Goal: Task Accomplishment & Management: Use online tool/utility

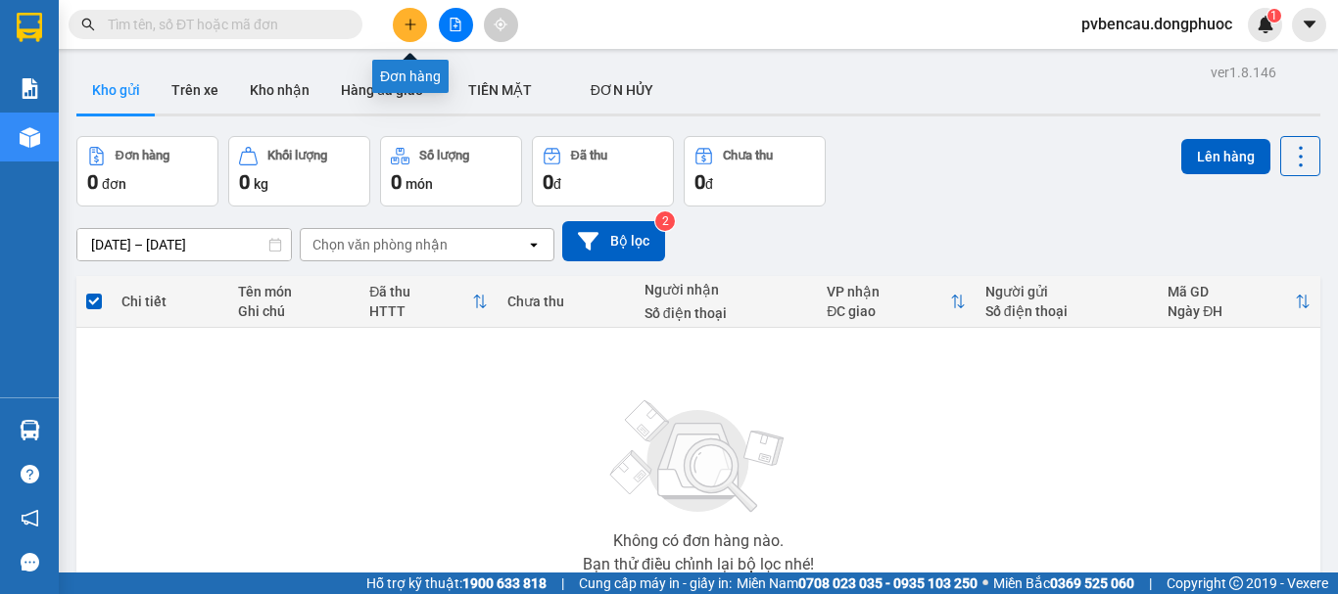
click at [413, 30] on icon "plus" at bounding box center [410, 25] width 14 height 14
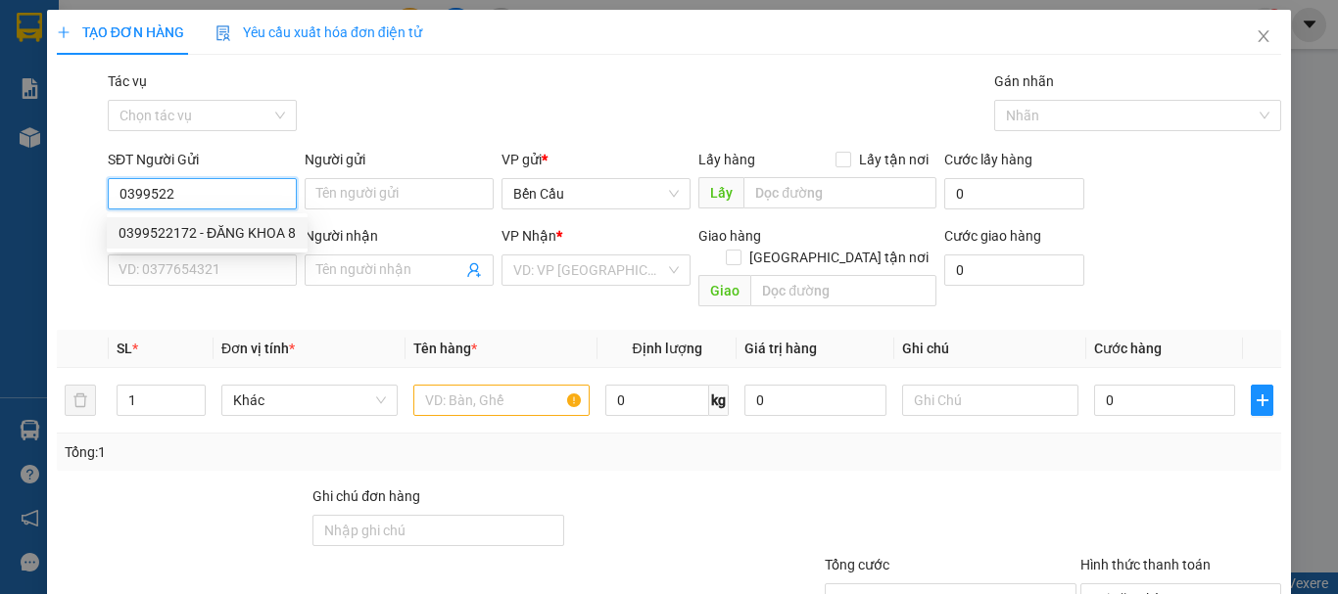
click at [227, 228] on div "0399522172 - ĐĂNG KHOA 8" at bounding box center [206, 233] width 177 height 22
type input "0399522172"
type input "ĐĂNG KHOA 8"
type input "0842663666"
type input "DIGITAL LAB"
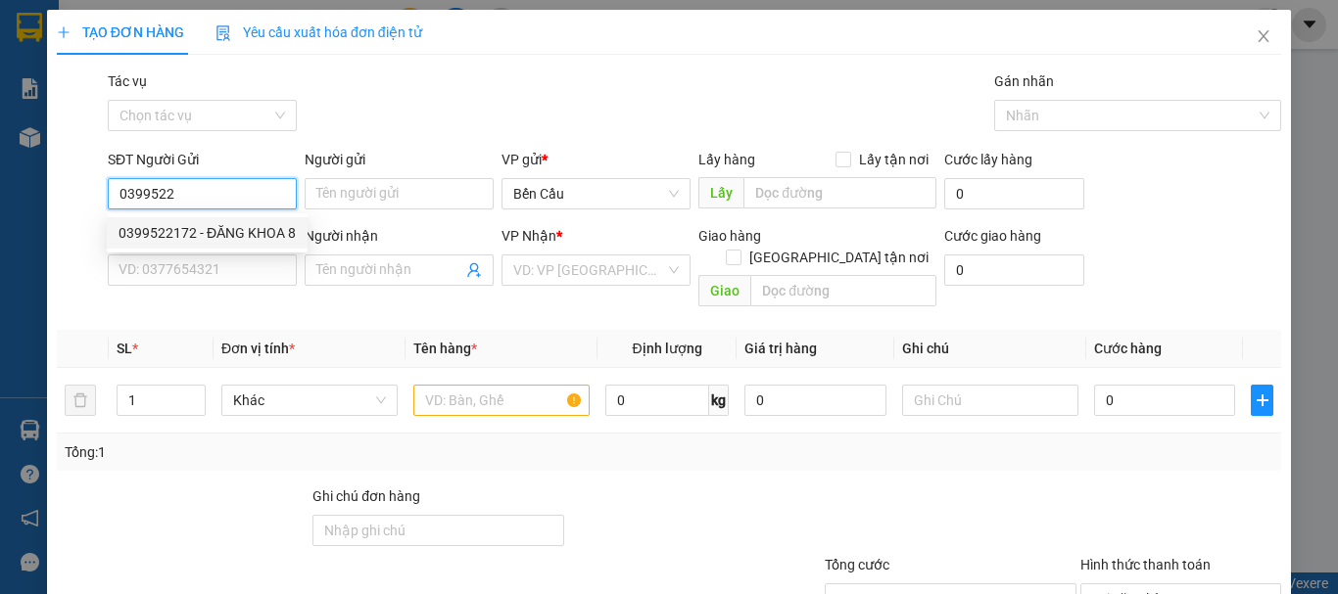
type input "Kdb"
type input "30.000"
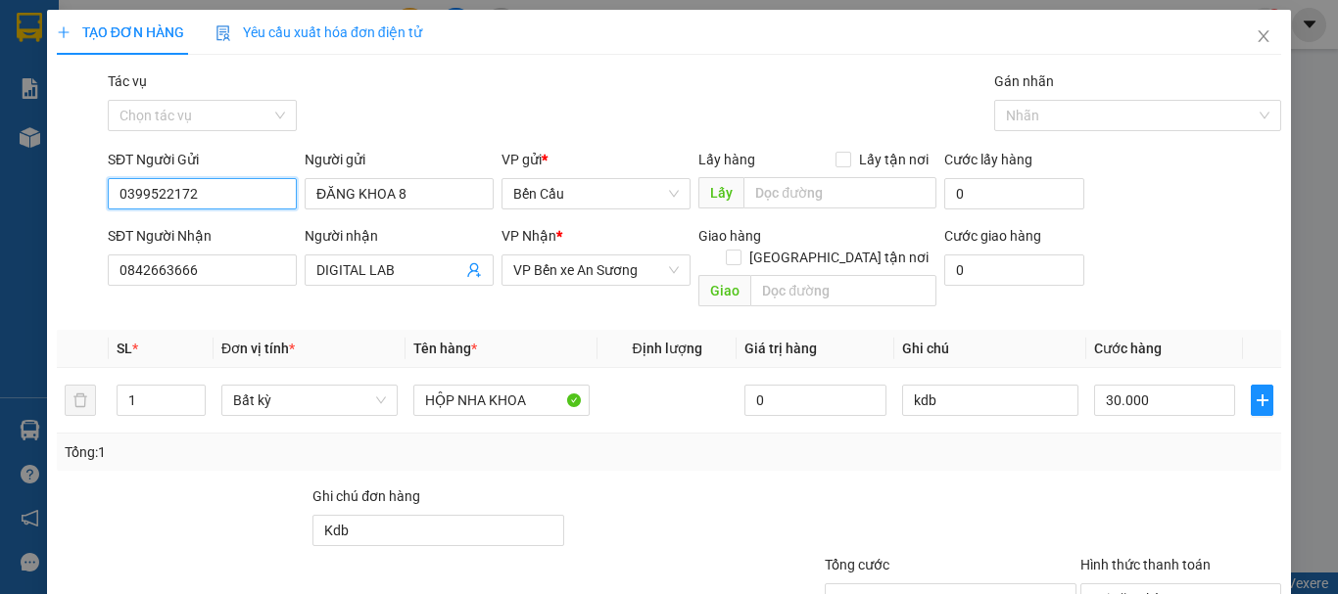
scroll to position [98, 0]
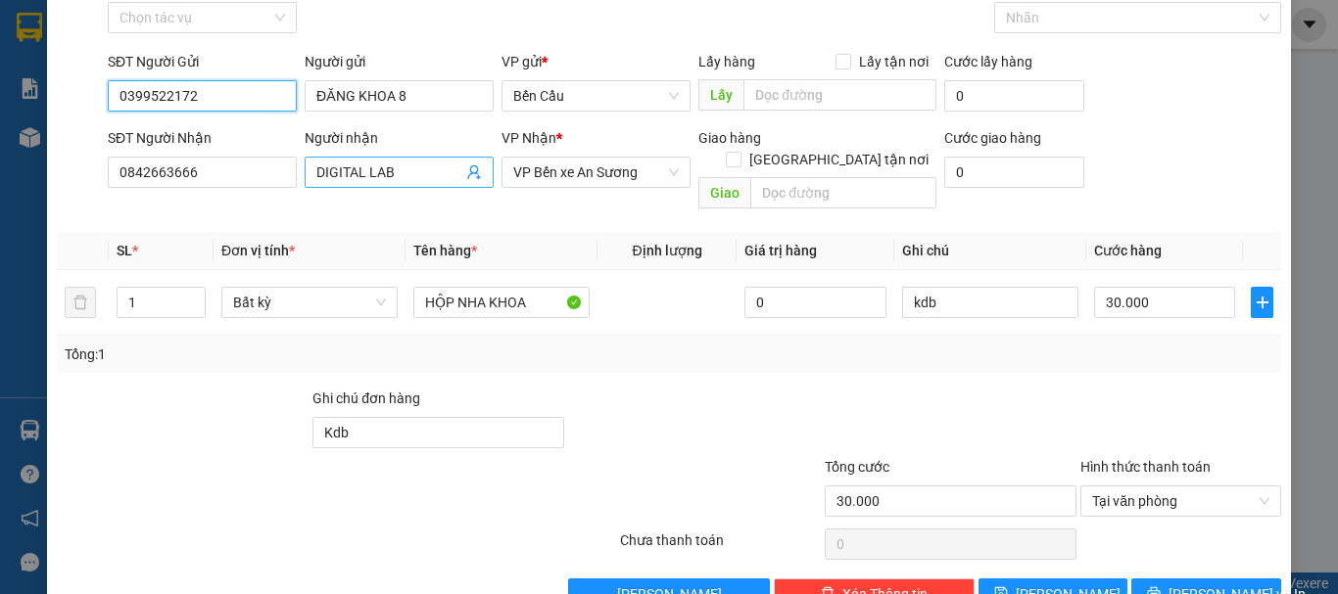
type input "0399522172"
click at [468, 170] on icon "user-add" at bounding box center [474, 173] width 16 height 16
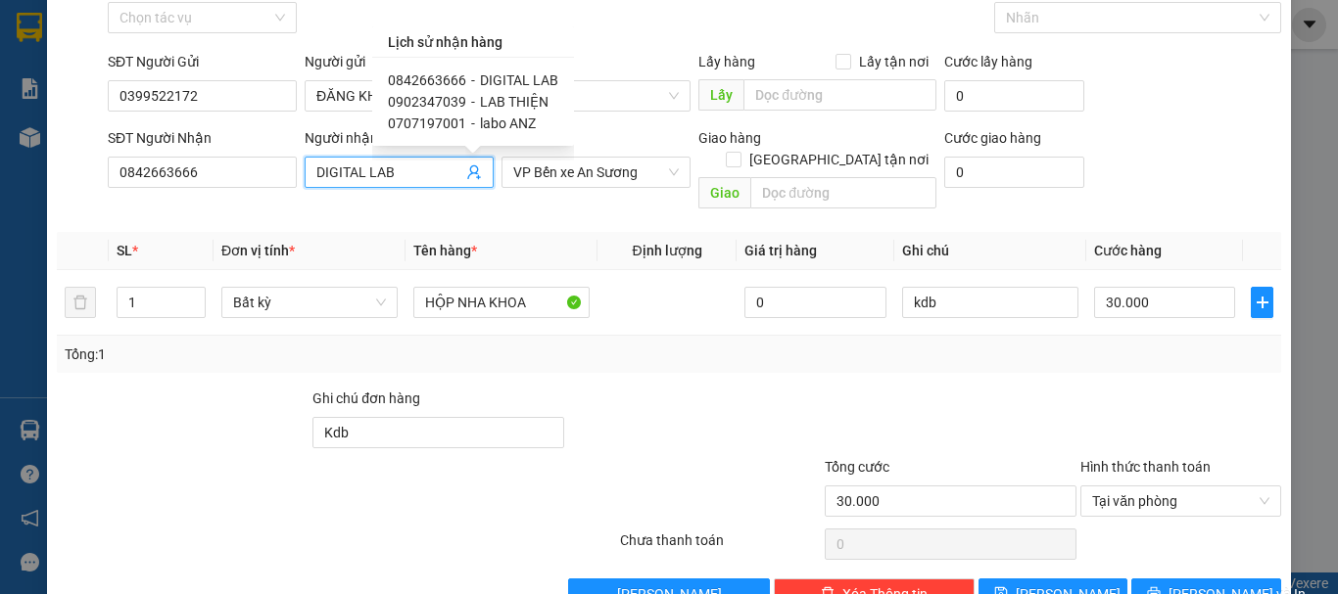
click at [512, 100] on span "LAB THIỆN" at bounding box center [514, 102] width 69 height 16
type input "0902347039"
type input "LAB THIỆN"
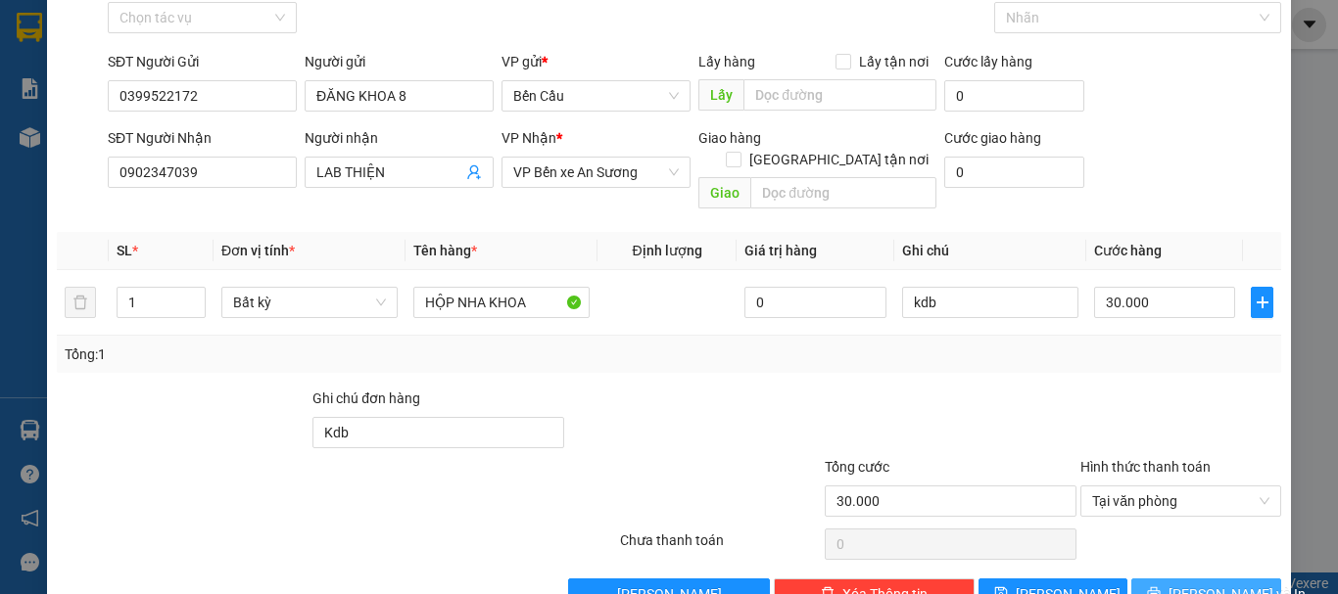
click at [1203, 584] on span "[PERSON_NAME] và In" at bounding box center [1236, 595] width 137 height 22
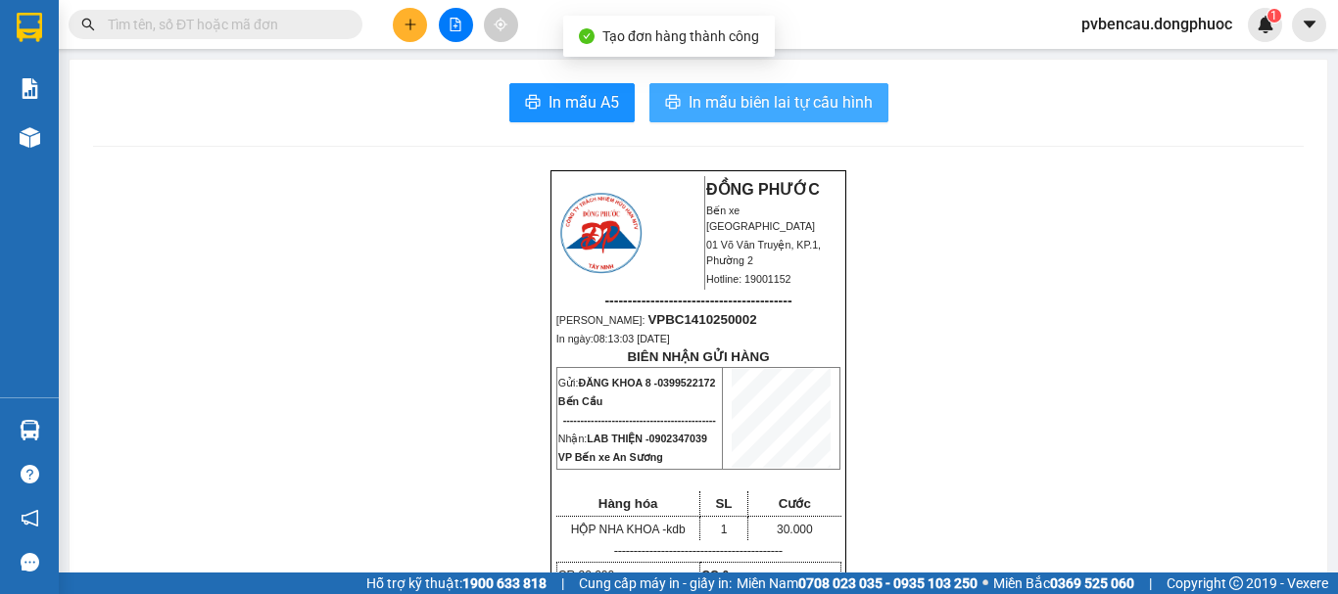
click at [769, 95] on span "In mẫu biên lai tự cấu hình" at bounding box center [780, 102] width 184 height 24
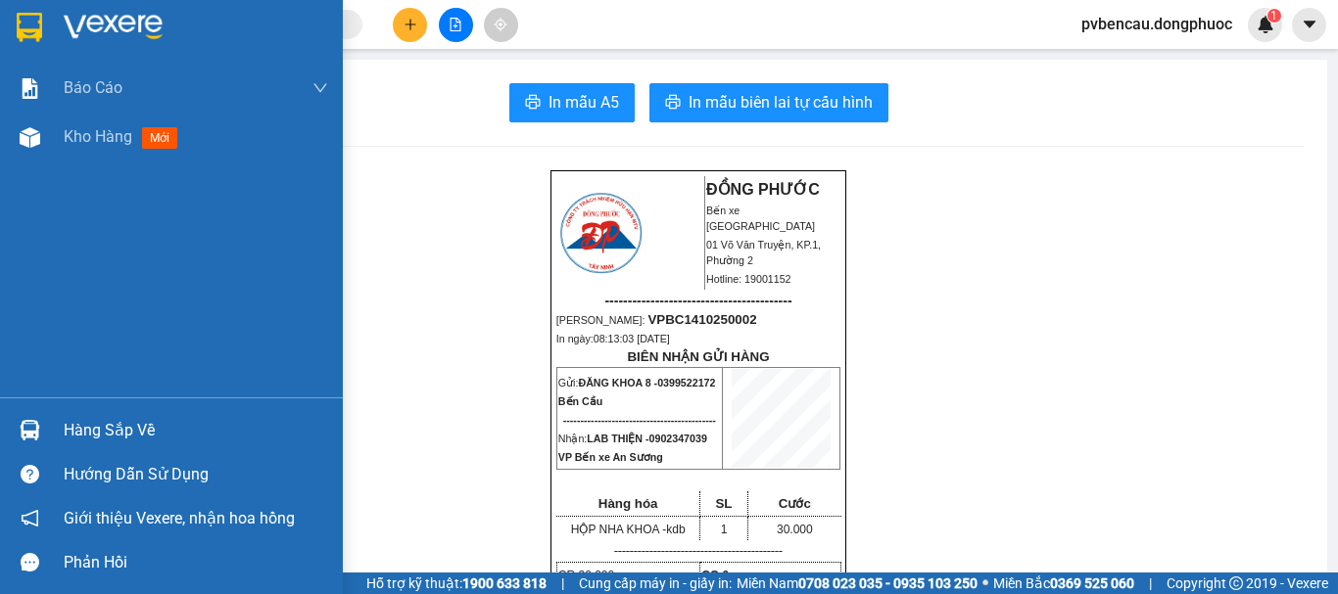
drag, startPoint x: 0, startPoint y: 418, endPoint x: 52, endPoint y: 418, distance: 51.9
click at [7, 418] on div "Hàng sắp về" at bounding box center [171, 430] width 343 height 44
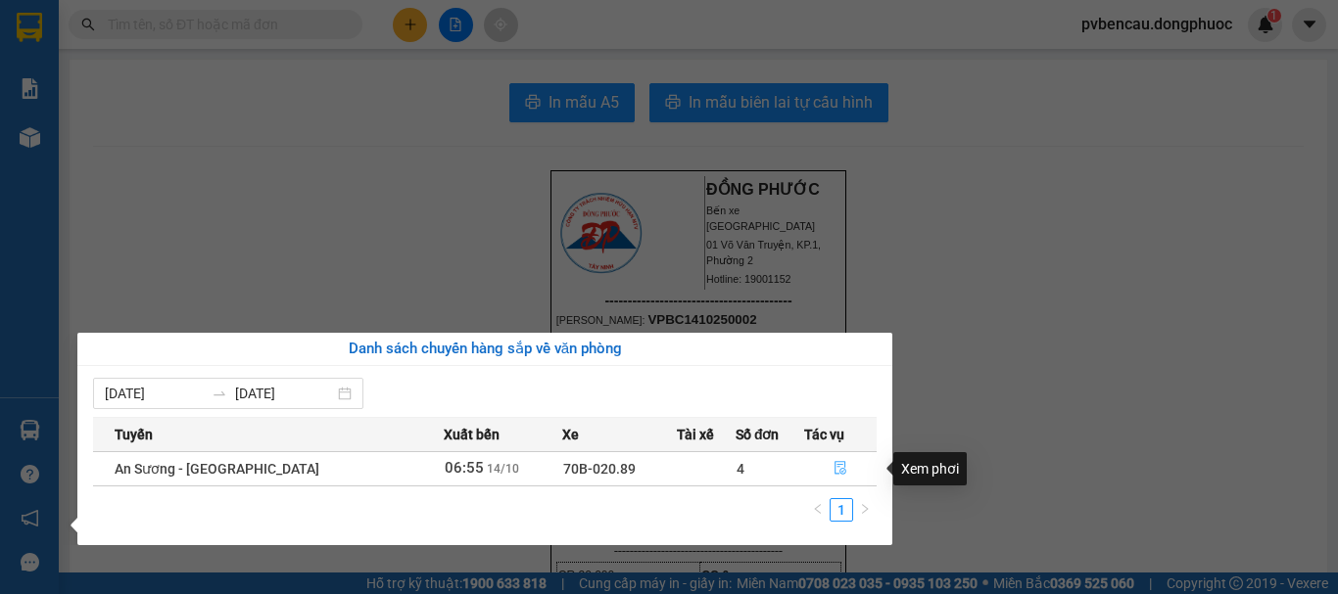
click at [839, 472] on icon "file-done" at bounding box center [840, 468] width 14 height 14
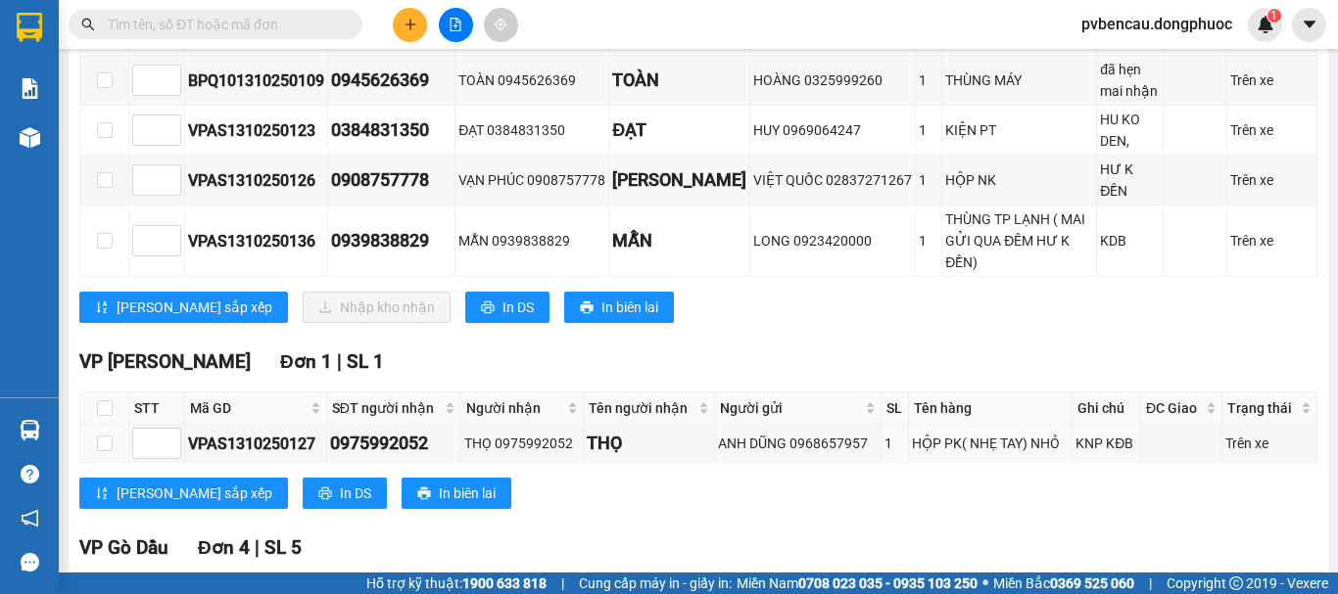
scroll to position [294, 0]
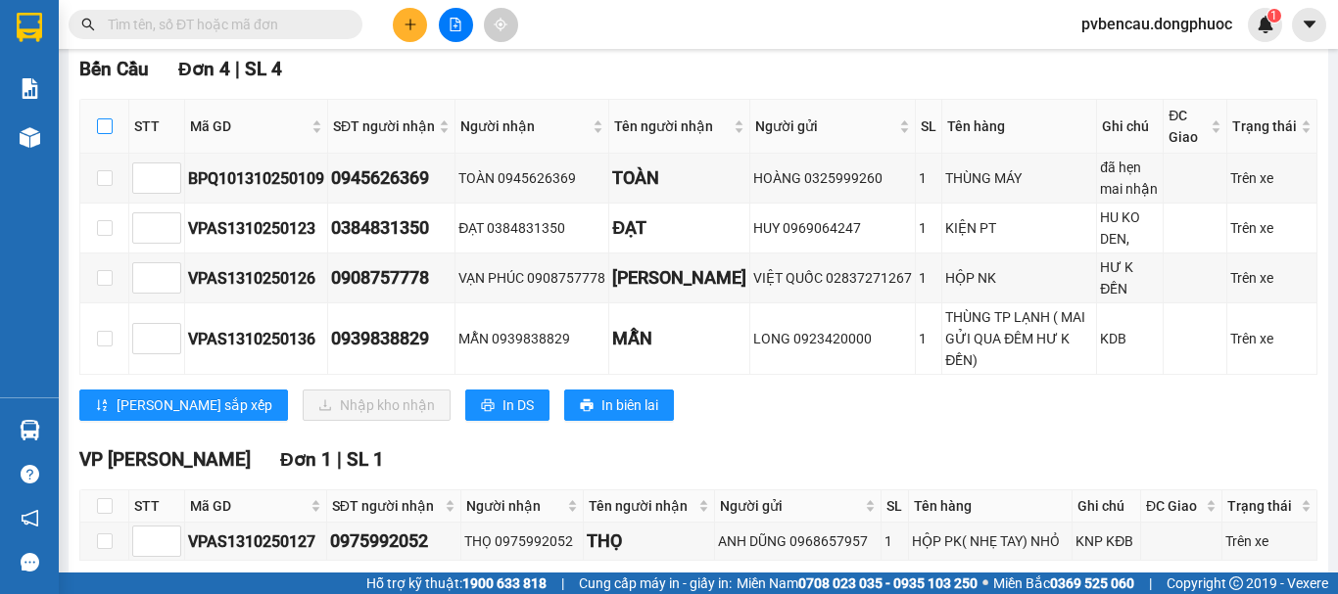
click at [109, 134] on input "checkbox" at bounding box center [105, 126] width 16 height 16
checkbox input "true"
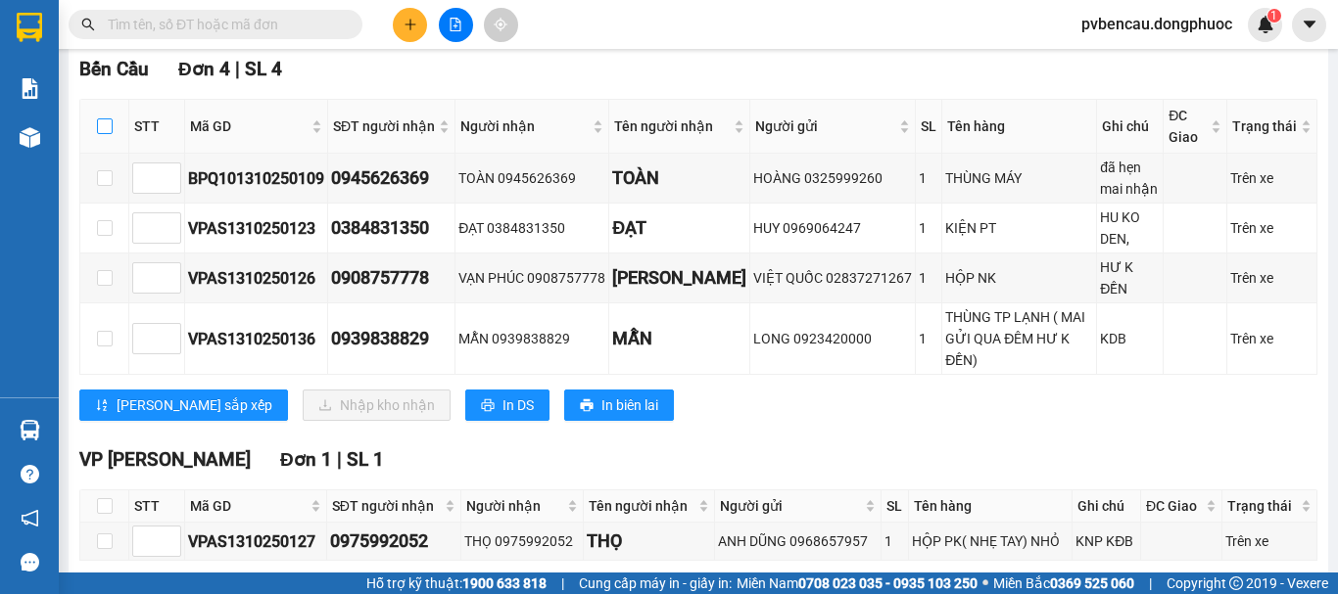
checkbox input "true"
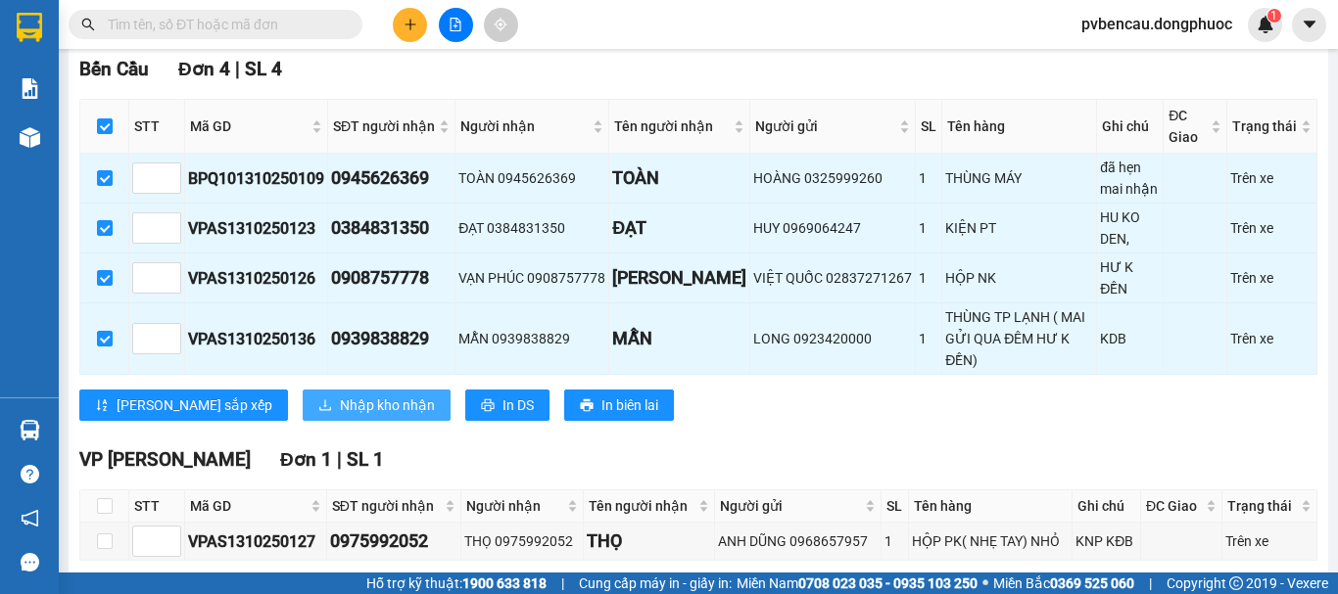
click at [340, 395] on span "Nhập kho nhận" at bounding box center [387, 406] width 95 height 22
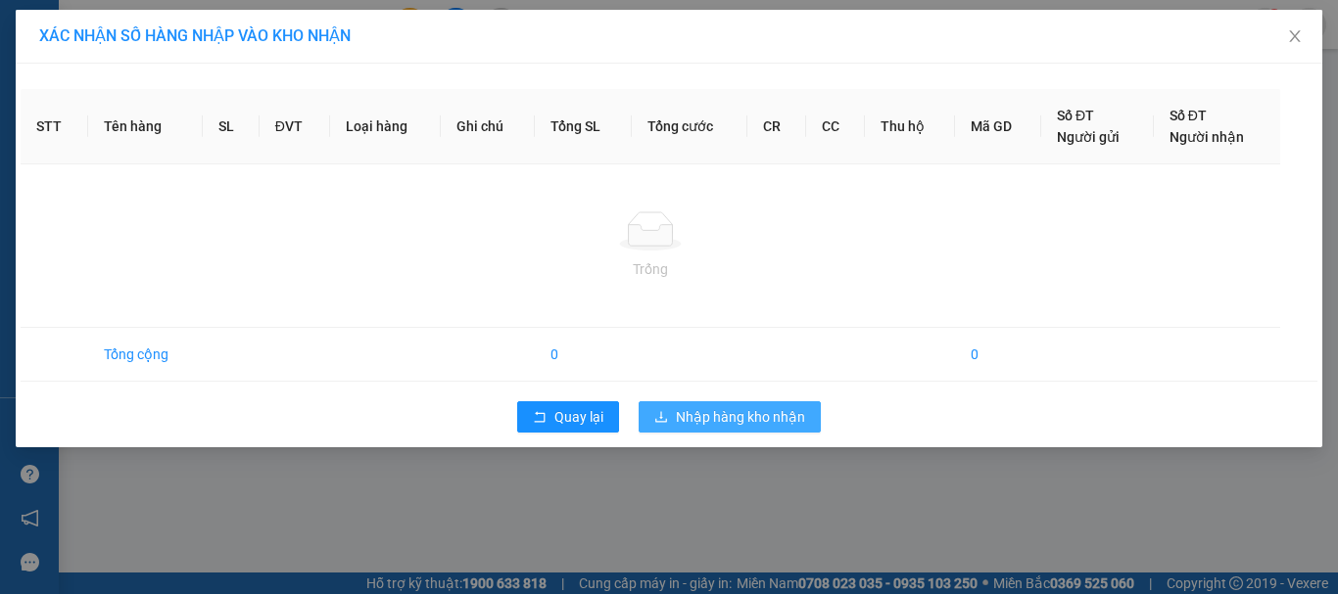
click at [760, 412] on div "STT Tên hàng SL ĐVT Loại hàng Ghi chú Tổng SL Tổng cước CR CC Thu hộ Mã GD Số Đ…" at bounding box center [669, 256] width 1306 height 384
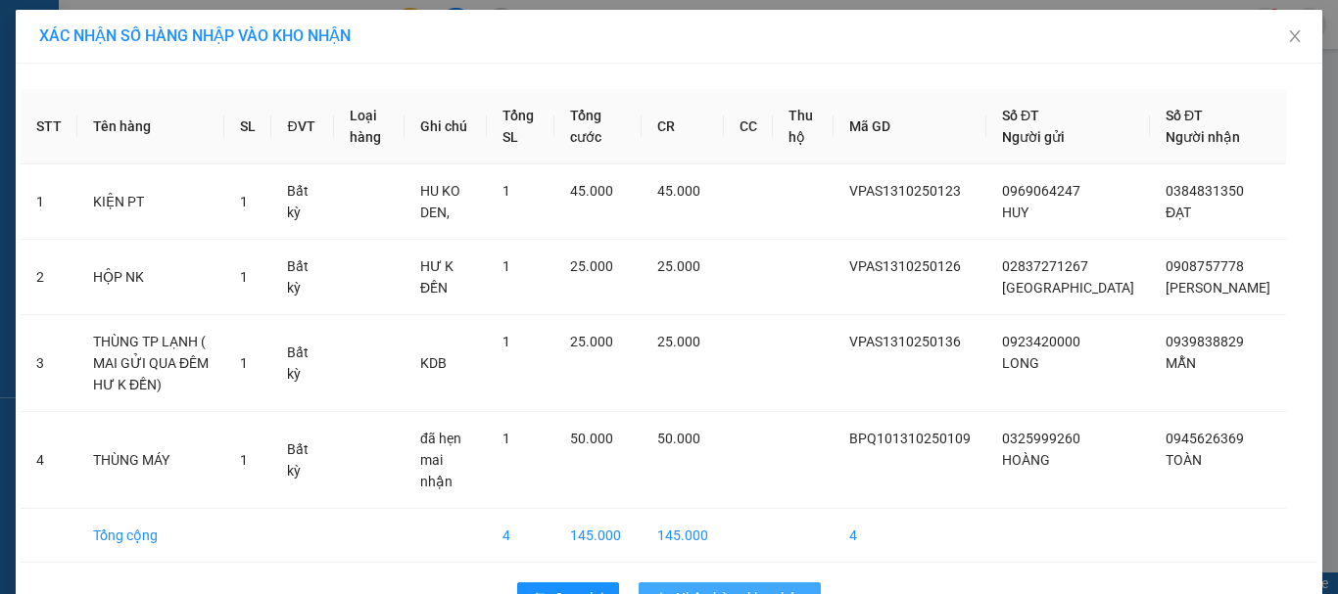
click at [693, 588] on span "Nhập hàng kho nhận" at bounding box center [740, 599] width 129 height 22
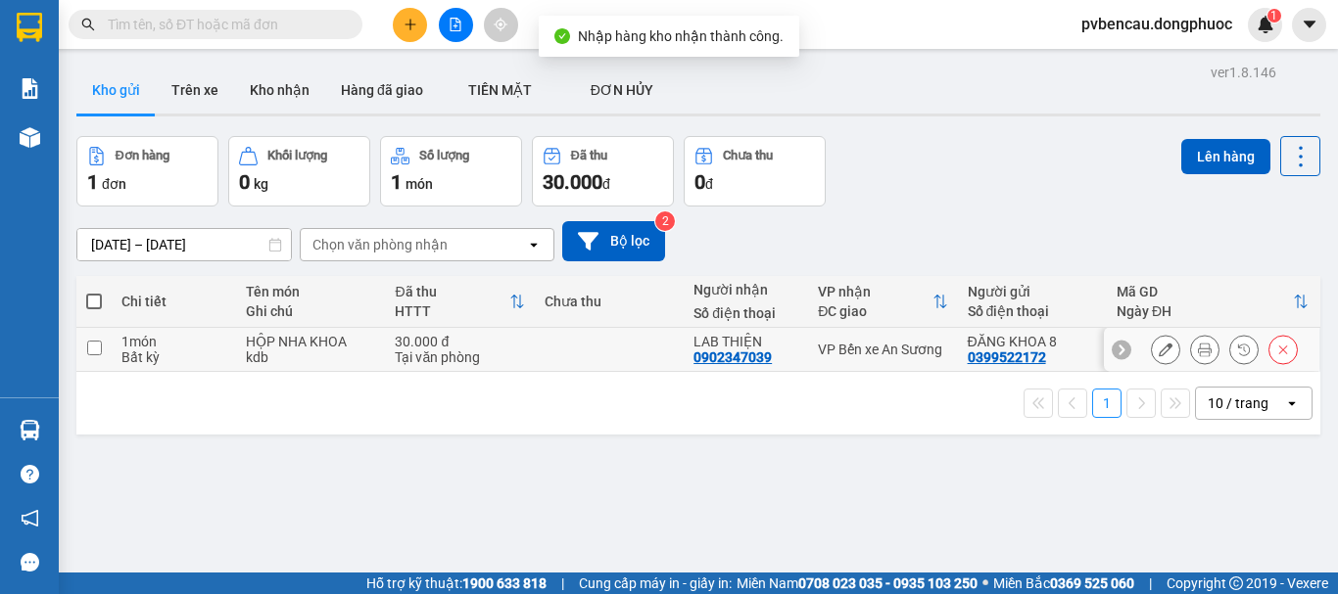
click at [360, 338] on div "HỘP NHA KHOA" at bounding box center [310, 342] width 129 height 16
checkbox input "true"
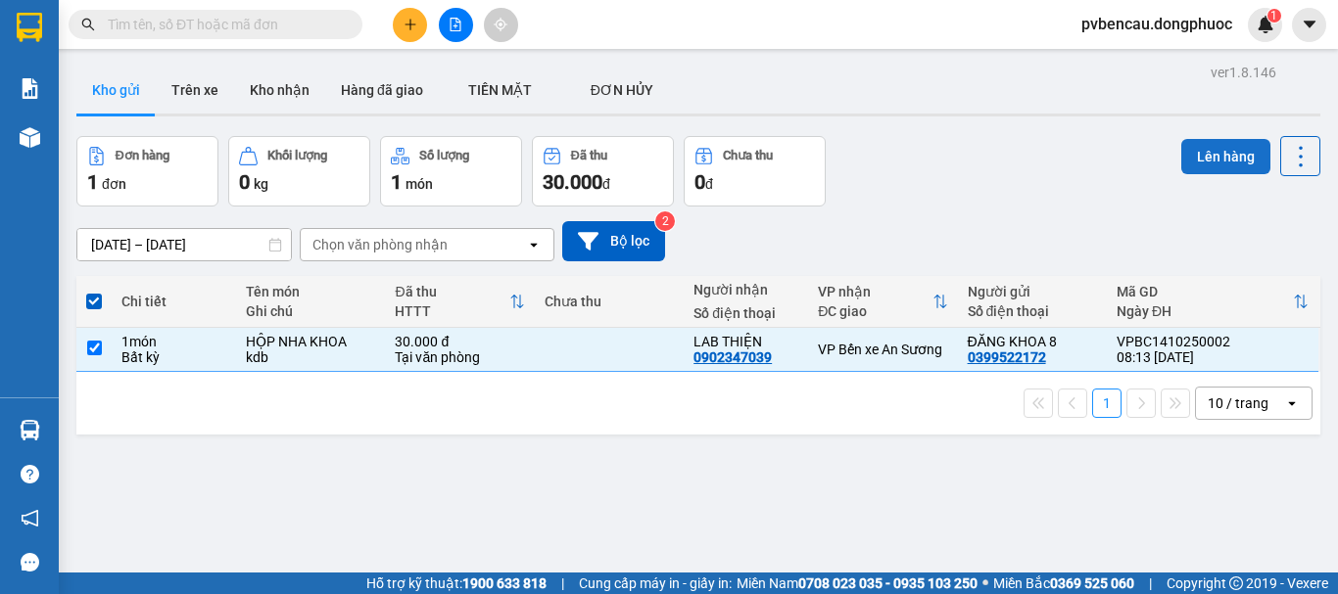
click at [1209, 160] on button "Lên hàng" at bounding box center [1225, 156] width 89 height 35
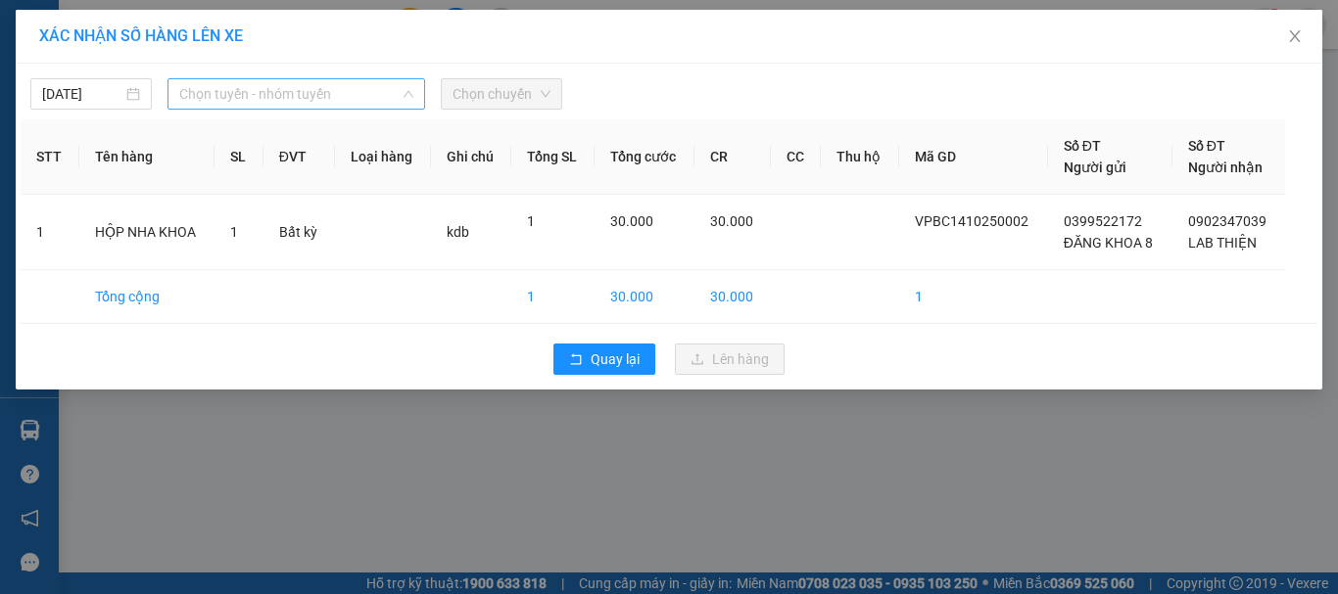
click at [259, 87] on span "Chọn tuyến - nhóm tuyến" at bounding box center [296, 93] width 234 height 29
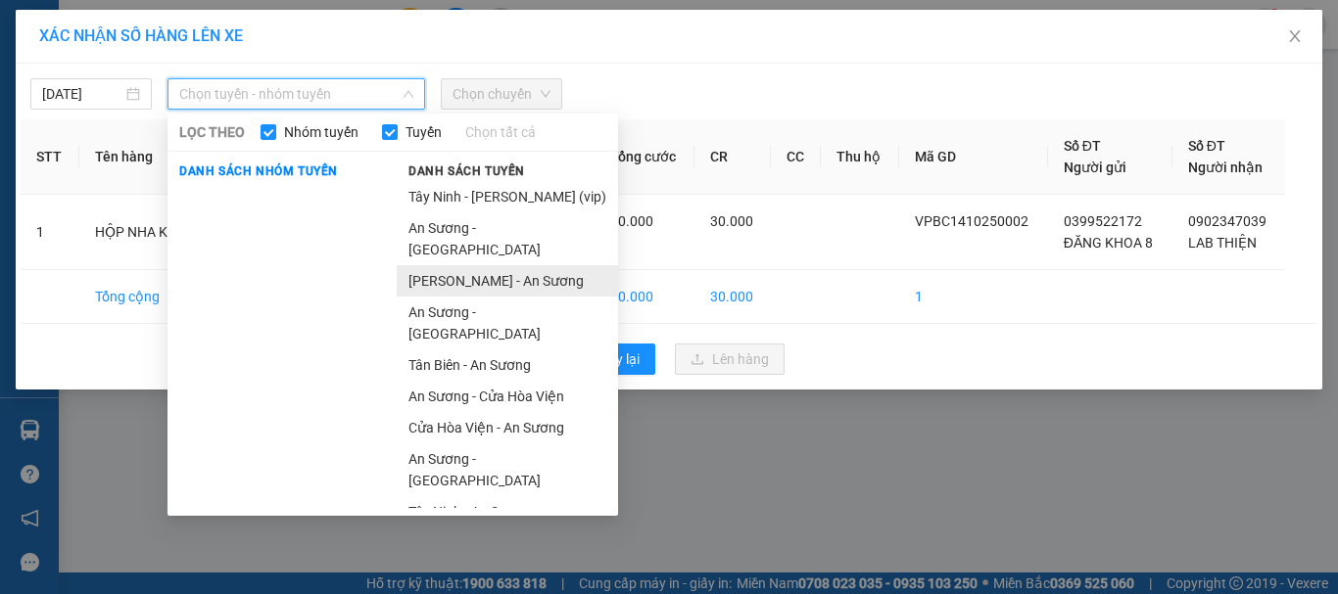
click at [507, 265] on li "[PERSON_NAME] - An Sương" at bounding box center [507, 280] width 221 height 31
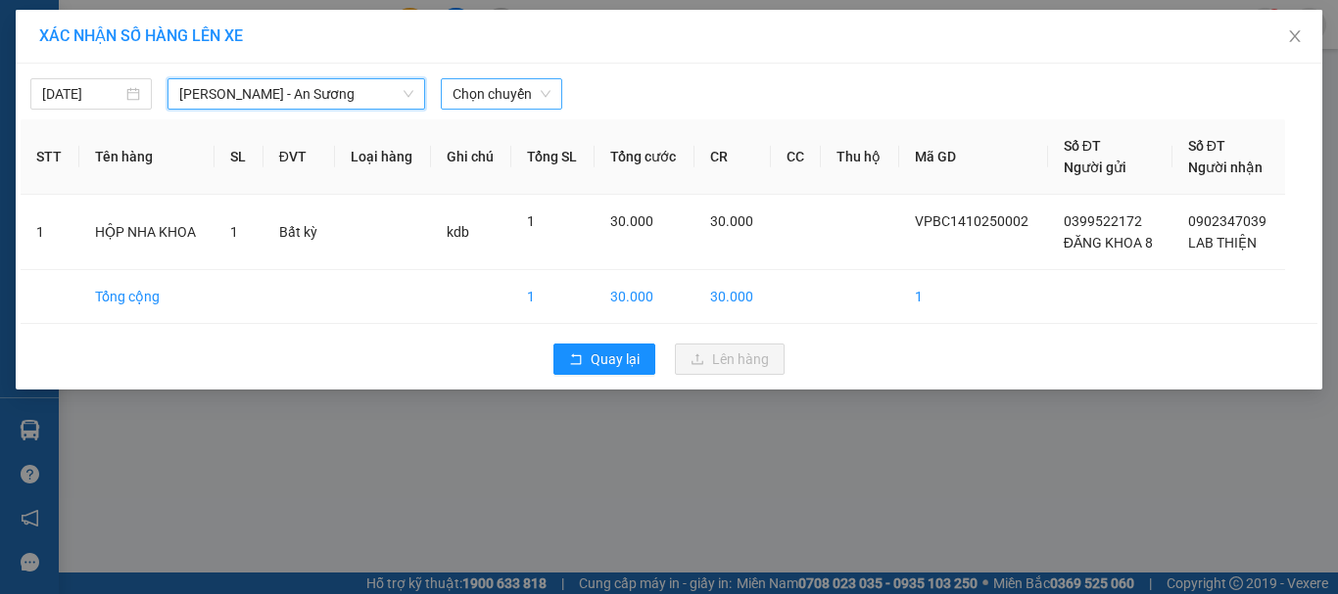
click at [530, 102] on span "Chọn chuyến" at bounding box center [501, 93] width 98 height 29
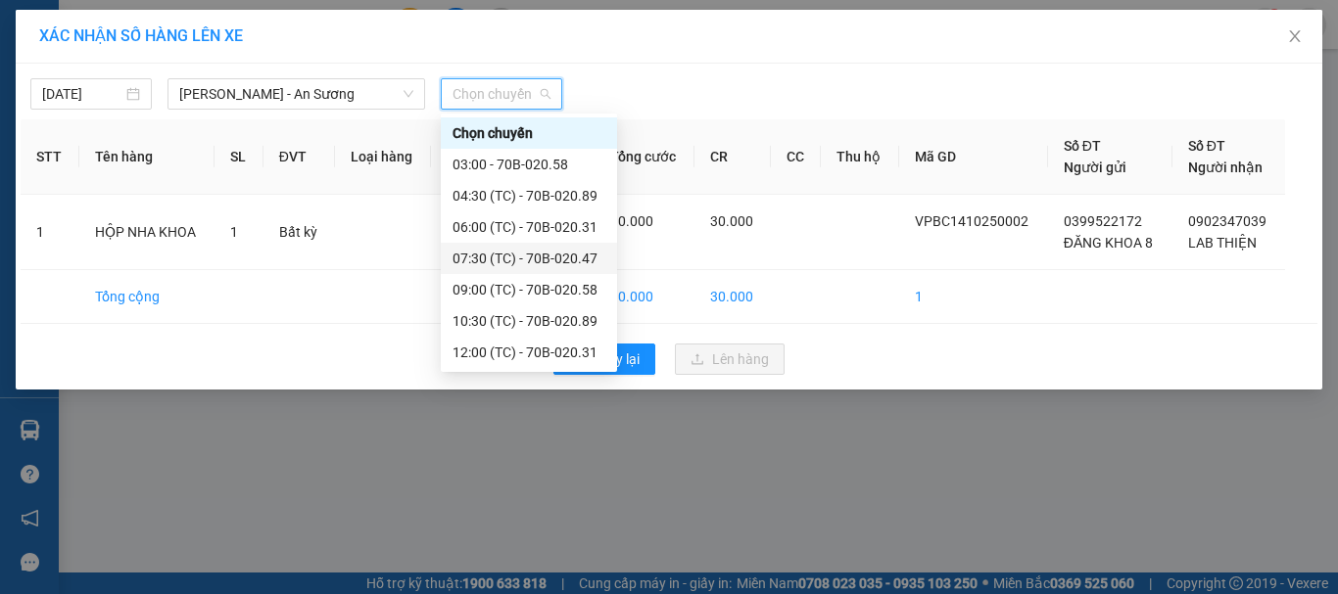
click at [545, 260] on div "07:30 (TC) - 70B-020.47" at bounding box center [528, 259] width 153 height 22
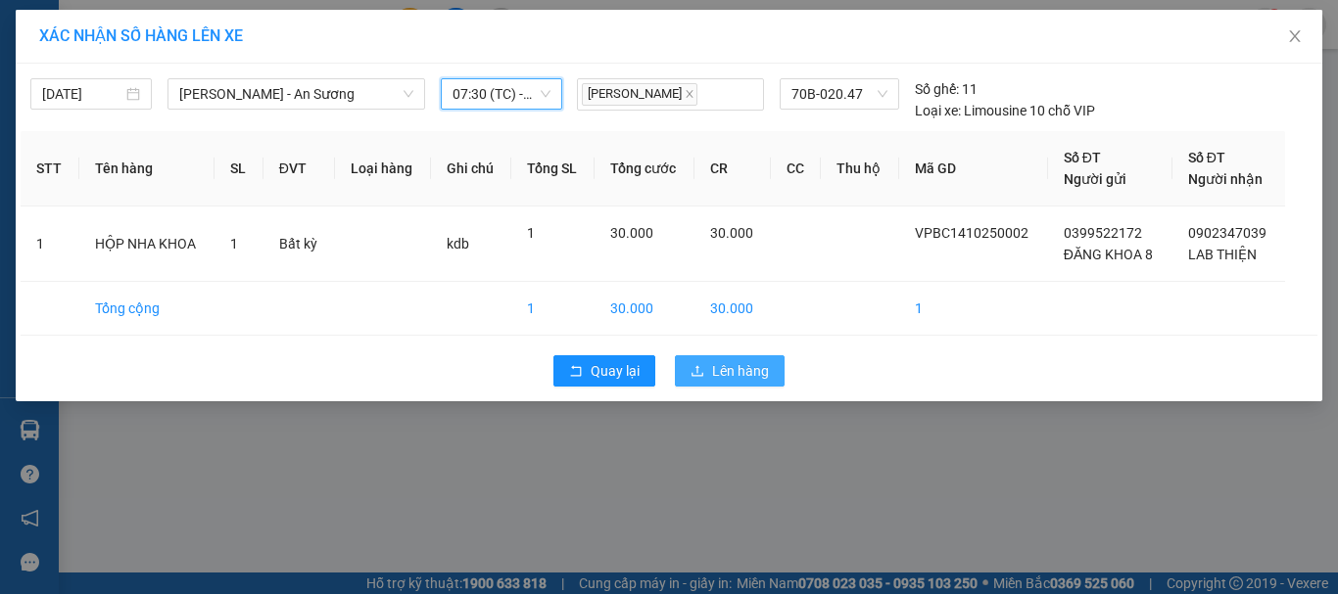
click at [708, 367] on button "Lên hàng" at bounding box center [730, 370] width 110 height 31
